Goal: Transaction & Acquisition: Purchase product/service

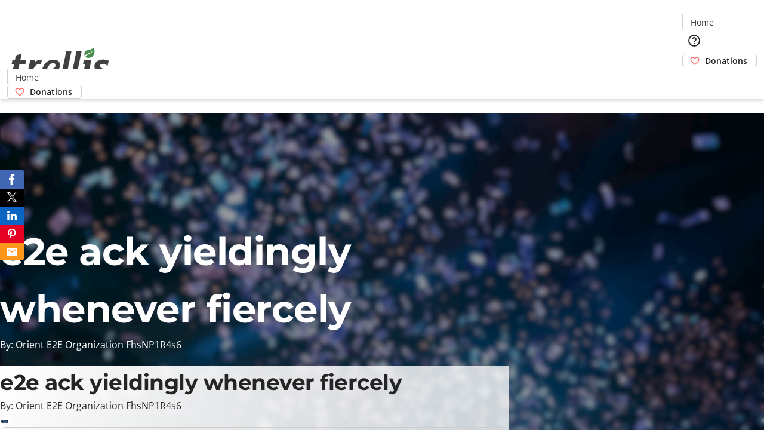
click at [705, 54] on span "Donations" at bounding box center [726, 60] width 42 height 13
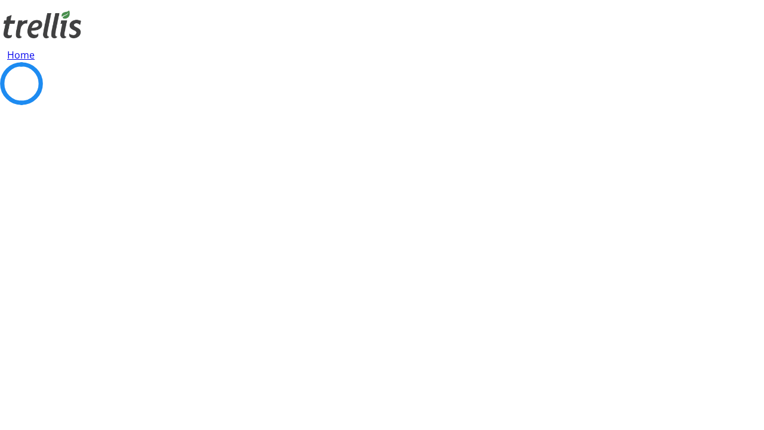
select select "CA"
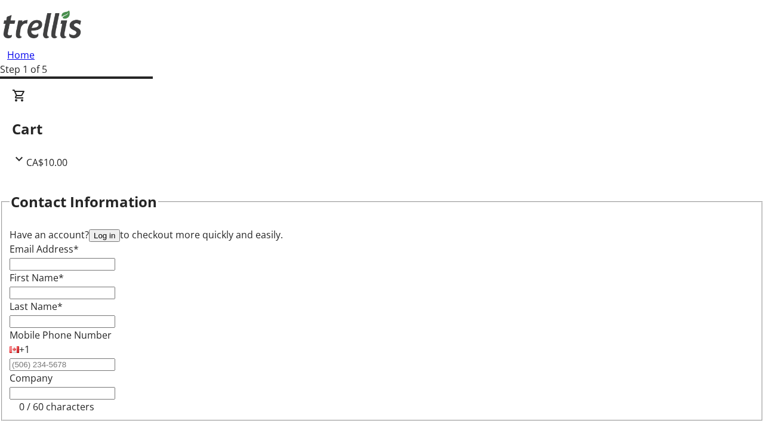
click at [120, 229] on button "Log in" at bounding box center [104, 235] width 31 height 13
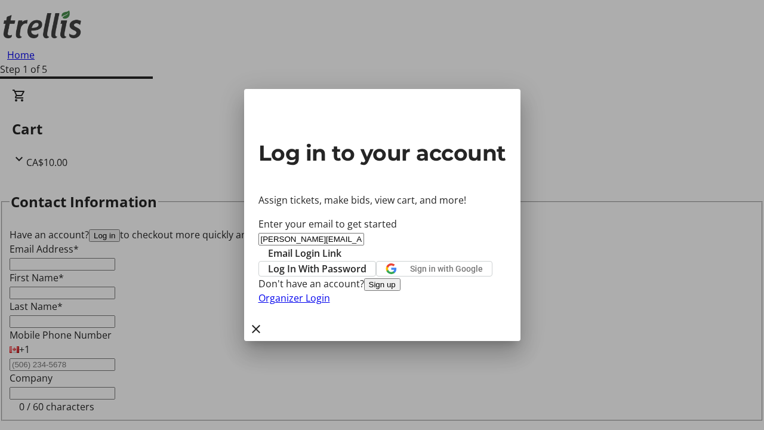
type input "[PERSON_NAME][EMAIL_ADDRESS][DOMAIN_NAME]"
click at [342, 246] on span "Email Login Link" at bounding box center [304, 253] width 73 height 14
